Goal: Check status: Check status

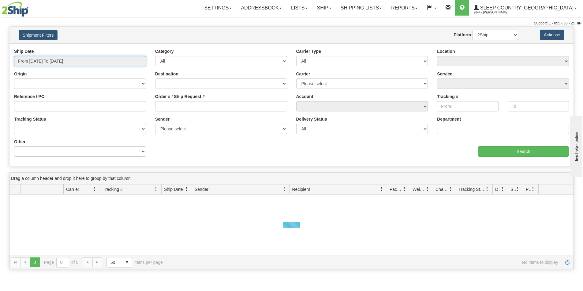
click at [86, 63] on input "From 09/14/2025 To 09/15/2025" at bounding box center [80, 61] width 132 height 10
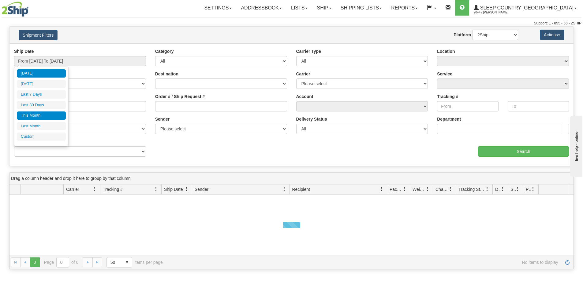
click at [46, 114] on li "This Month" at bounding box center [41, 116] width 49 height 8
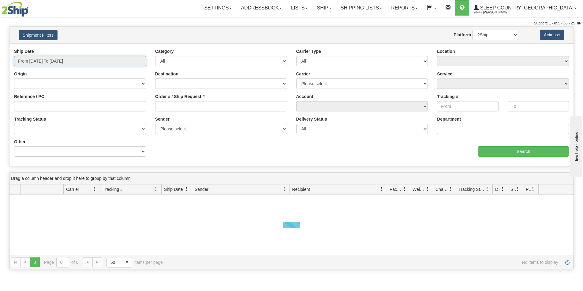
click at [50, 65] on input "From 09/01/2025 To 09/30/2025" at bounding box center [80, 61] width 132 height 10
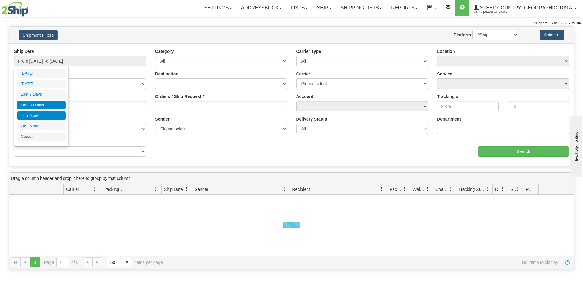
click at [44, 107] on li "Last 30 Days" at bounding box center [41, 105] width 49 height 8
type input "From [DATE] To [DATE]"
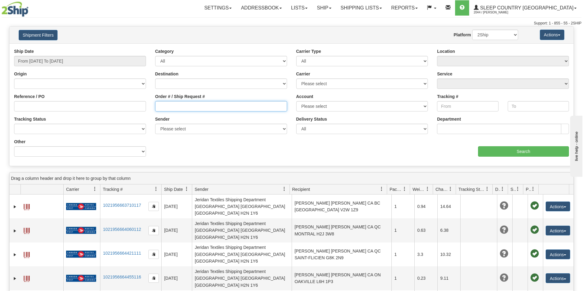
click at [231, 105] on input "Order # / Ship Request #" at bounding box center [221, 106] width 132 height 10
paste input "9007I092925"
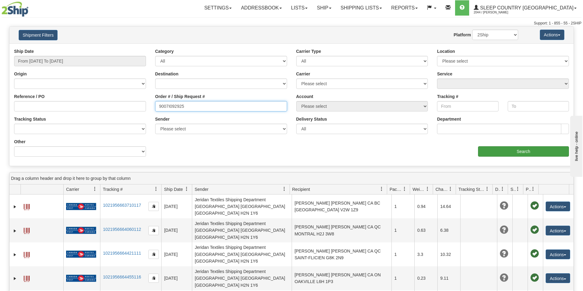
type input "9007I092925"
click at [510, 149] on input "Search" at bounding box center [523, 151] width 91 height 10
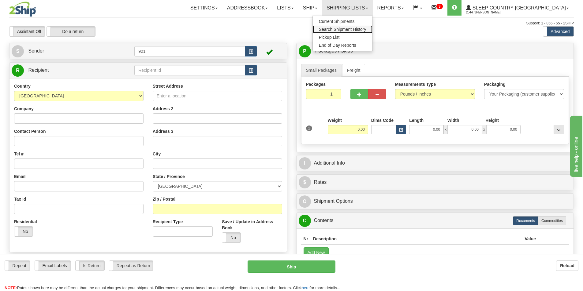
click at [366, 30] on span "Search Shipment History" at bounding box center [342, 29] width 47 height 5
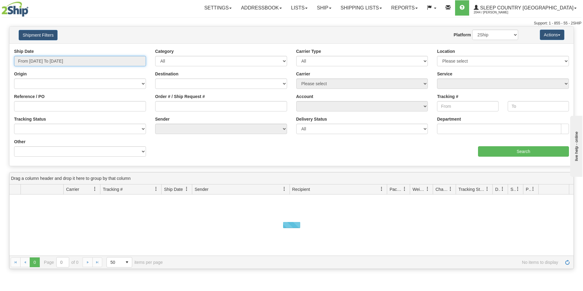
click at [78, 61] on input "From [DATE] To [DATE]" at bounding box center [80, 61] width 132 height 10
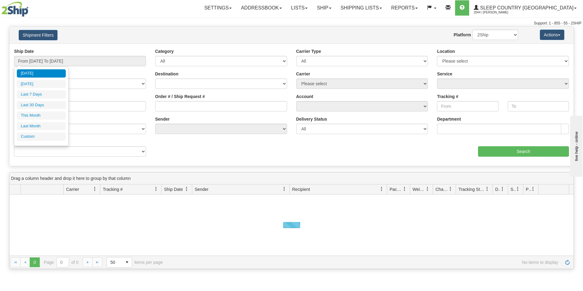
click at [46, 103] on li "Last 30 Days" at bounding box center [41, 105] width 49 height 8
type input "From [DATE] To [DATE]"
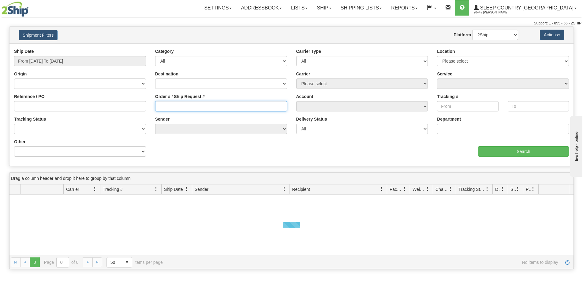
click at [181, 110] on input "Order # / Ship Request #" at bounding box center [221, 106] width 132 height 10
paste input "9000I080229"
type input "9000I080229"
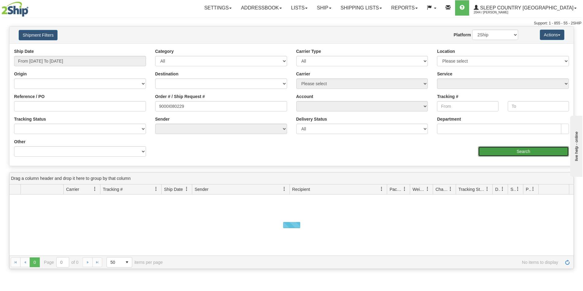
click at [521, 150] on input "Search" at bounding box center [523, 151] width 91 height 10
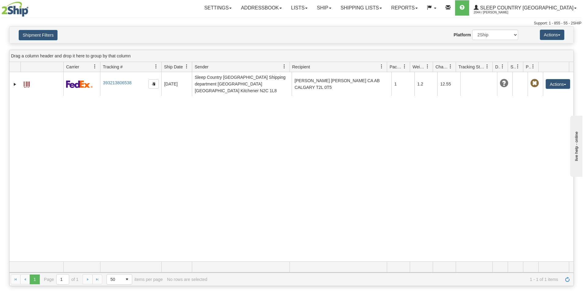
click at [175, 10] on div "Settings Shipping Preferences Fields Preferences New Addressbook Recipients" at bounding box center [342, 7] width 478 height 15
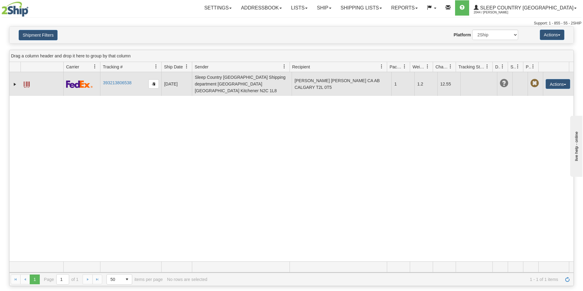
click at [120, 76] on td "393213806538" at bounding box center [130, 84] width 61 height 24
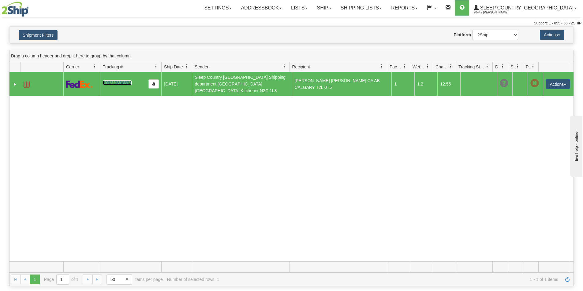
click at [119, 80] on link "393213806538" at bounding box center [117, 82] width 28 height 5
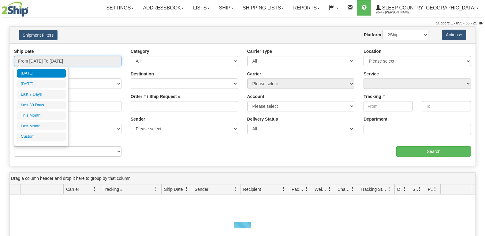
click at [47, 61] on input "From [DATE] To [DATE]" at bounding box center [67, 61] width 107 height 10
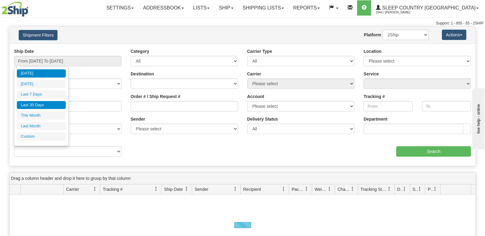
click at [44, 101] on li "Last 30 Days" at bounding box center [41, 105] width 49 height 8
type input "From [DATE] To [DATE]"
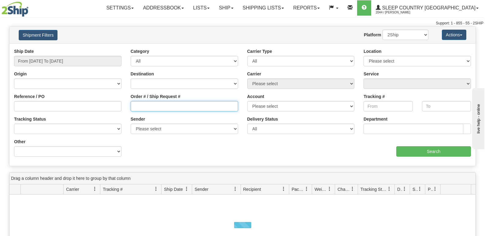
click at [177, 105] on input "Order # / Ship Request #" at bounding box center [184, 106] width 107 height 10
paste input "9000I051100"
type input "9000I051100"
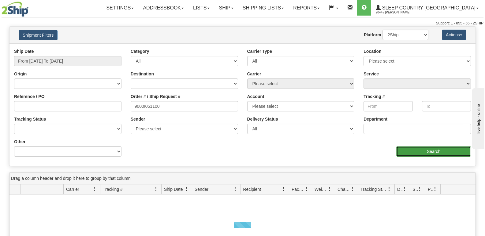
click at [460, 154] on input "Search" at bounding box center [433, 151] width 75 height 10
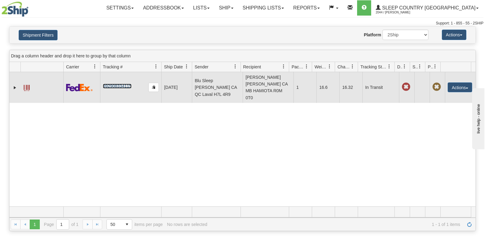
click at [120, 87] on link "392908334115" at bounding box center [117, 86] width 28 height 5
